Goal: Task Accomplishment & Management: Use online tool/utility

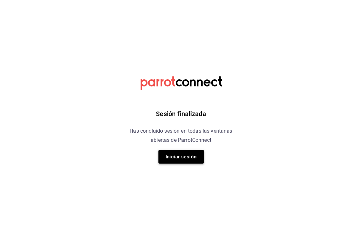
click at [185, 160] on button "Iniciar sesión" at bounding box center [181, 157] width 45 height 14
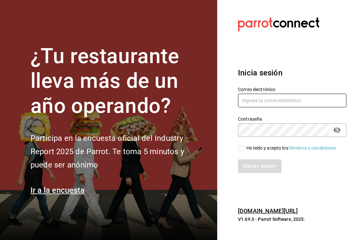
type input "[EMAIL_ADDRESS][DOMAIN_NAME]"
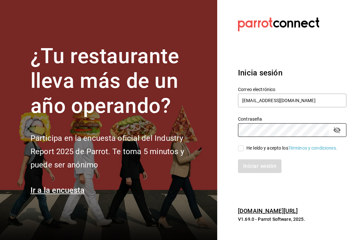
click at [243, 147] on input "He leído y acepto los Términos y condiciones." at bounding box center [241, 148] width 6 height 6
checkbox input "true"
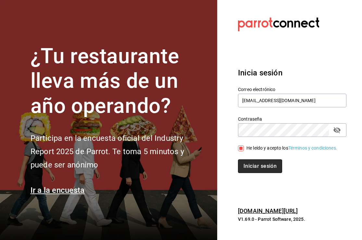
click at [253, 169] on button "Iniciar sesión" at bounding box center [260, 166] width 44 height 14
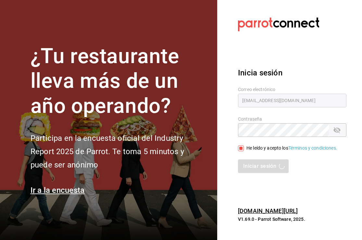
click at [256, 168] on div "Iniciar sesión" at bounding box center [292, 166] width 108 height 14
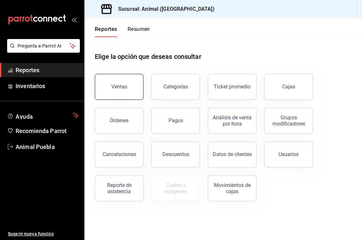
click at [113, 88] on div "Ventas" at bounding box center [119, 86] width 16 height 6
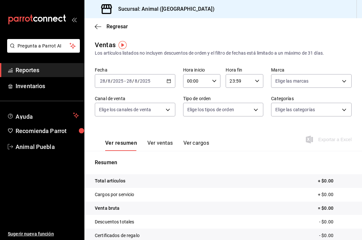
click at [170, 83] on \(Stroke\) "button" at bounding box center [169, 81] width 4 height 4
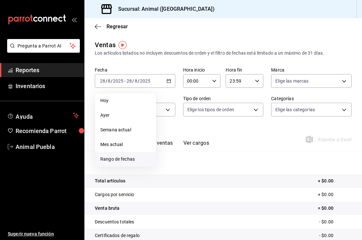
click at [128, 157] on span "Rango de fechas" at bounding box center [125, 159] width 50 height 7
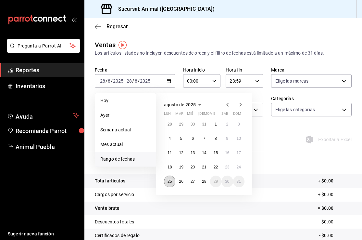
click at [168, 183] on abbr "25" at bounding box center [170, 181] width 4 height 5
click at [204, 184] on button "28" at bounding box center [203, 181] width 11 height 12
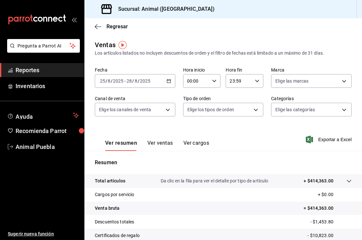
click at [214, 80] on icon "button" at bounding box center [214, 81] width 5 height 5
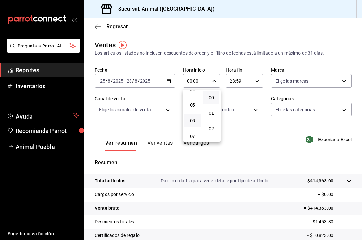
scroll to position [71, 0]
click at [192, 107] on span "05" at bounding box center [192, 103] width 8 height 5
type input "05:00"
click at [257, 82] on div at bounding box center [181, 120] width 362 height 240
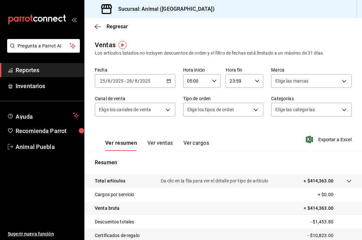
click at [257, 82] on \(Stroke\) "button" at bounding box center [257, 81] width 4 height 2
click at [236, 108] on span "05" at bounding box center [235, 104] width 8 height 5
type input "05:59"
click at [341, 81] on div at bounding box center [181, 120] width 362 height 240
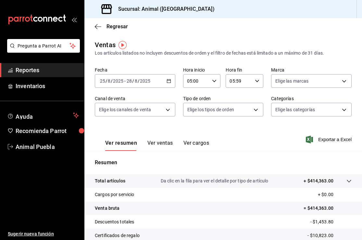
click at [341, 81] on body "Pregunta a Parrot AI Reportes Inventarios Ayuda Recomienda Parrot Animal Puebla…" at bounding box center [181, 120] width 362 height 240
click at [279, 105] on input "checkbox" at bounding box center [278, 106] width 6 height 6
checkbox input "true"
type input "96838179-8fbb-4073-aae3-1789726318c8"
checkbox input "true"
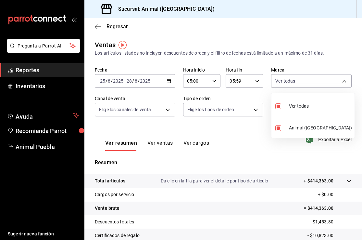
click at [168, 112] on div at bounding box center [181, 120] width 362 height 240
click at [168, 112] on body "Pregunta a Parrot AI Reportes Inventarios Ayuda Recomienda Parrot Animal Puebla…" at bounding box center [181, 120] width 362 height 240
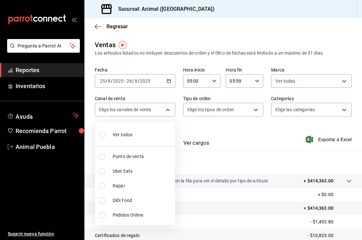
click at [102, 135] on input "checkbox" at bounding box center [102, 135] width 6 height 6
checkbox input "true"
type input "PARROT,UBER_EATS,RAPPI,DIDI_FOOD,ONLINE"
checkbox input "true"
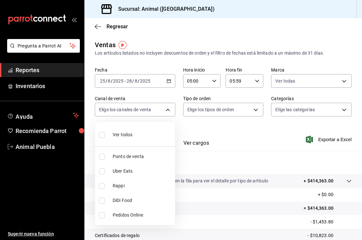
checkbox input "true"
click at [254, 111] on div at bounding box center [181, 120] width 362 height 240
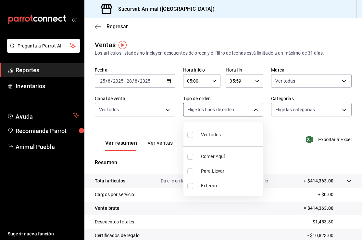
click at [256, 110] on body "Pregunta a Parrot AI Reportes Inventarios Ayuda Recomienda Parrot Animal Puebla…" at bounding box center [181, 120] width 362 height 240
click at [190, 135] on input "checkbox" at bounding box center [190, 135] width 6 height 6
checkbox input "true"
type input "89cc3392-1a89-49ed-91c4-e66ea58282e1,025cf6ae-25b7-4698-bb98-3d77af74a196,EXTER…"
checkbox input "true"
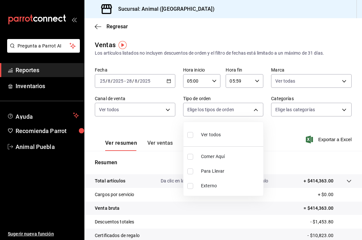
checkbox input "true"
click at [347, 112] on div at bounding box center [181, 120] width 362 height 240
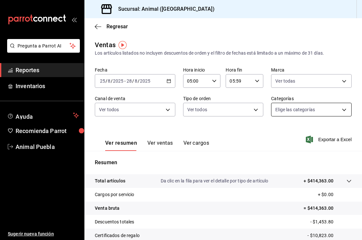
click at [346, 111] on body "Pregunta a Parrot AI Reportes Inventarios Ayuda Recomienda Parrot Animal Puebla…" at bounding box center [181, 120] width 362 height 240
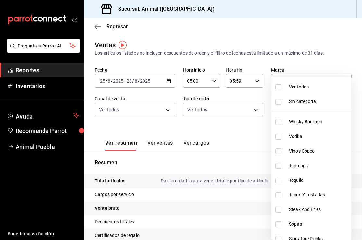
click at [280, 90] on input "checkbox" at bounding box center [278, 87] width 6 height 6
checkbox input "true"
type input "696422f3-042f-4992-a796-20cec1d2addd,ab2f2cdd-2d2d-455a-bd59-969ed93fbee5,5744a…"
checkbox input "true"
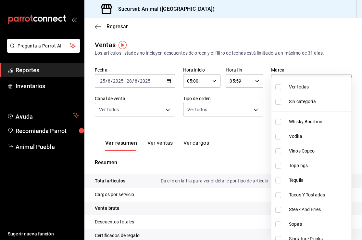
checkbox input "true"
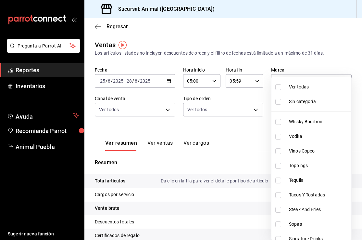
checkbox input "true"
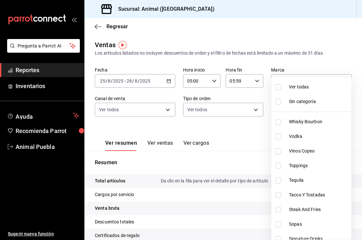
checkbox input "true"
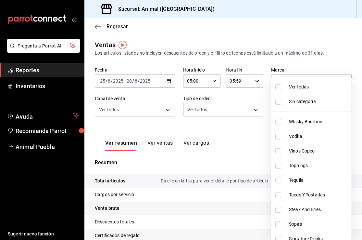
checkbox input "true"
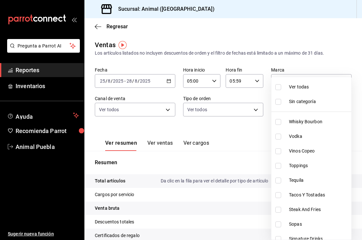
checkbox input "true"
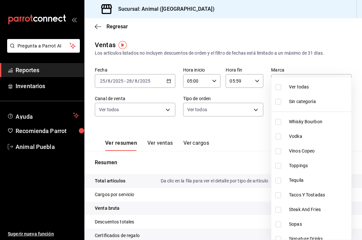
checkbox input "true"
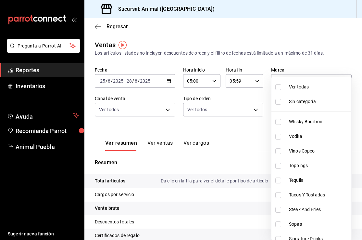
checkbox input "true"
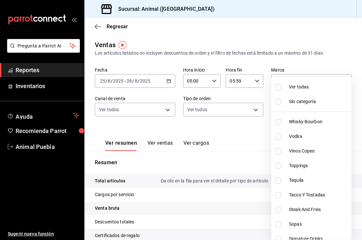
checkbox input "true"
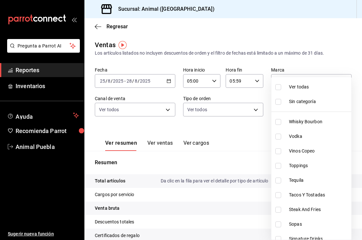
checkbox input "true"
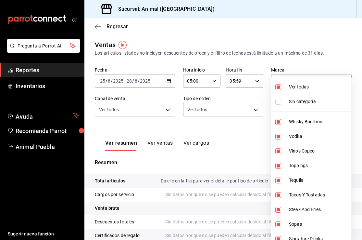
click at [250, 130] on div at bounding box center [181, 120] width 362 height 240
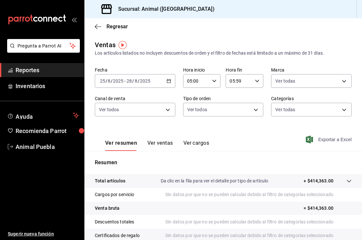
click at [312, 140] on icon "button" at bounding box center [309, 139] width 7 height 8
